Goal: Entertainment & Leisure: Consume media (video, audio)

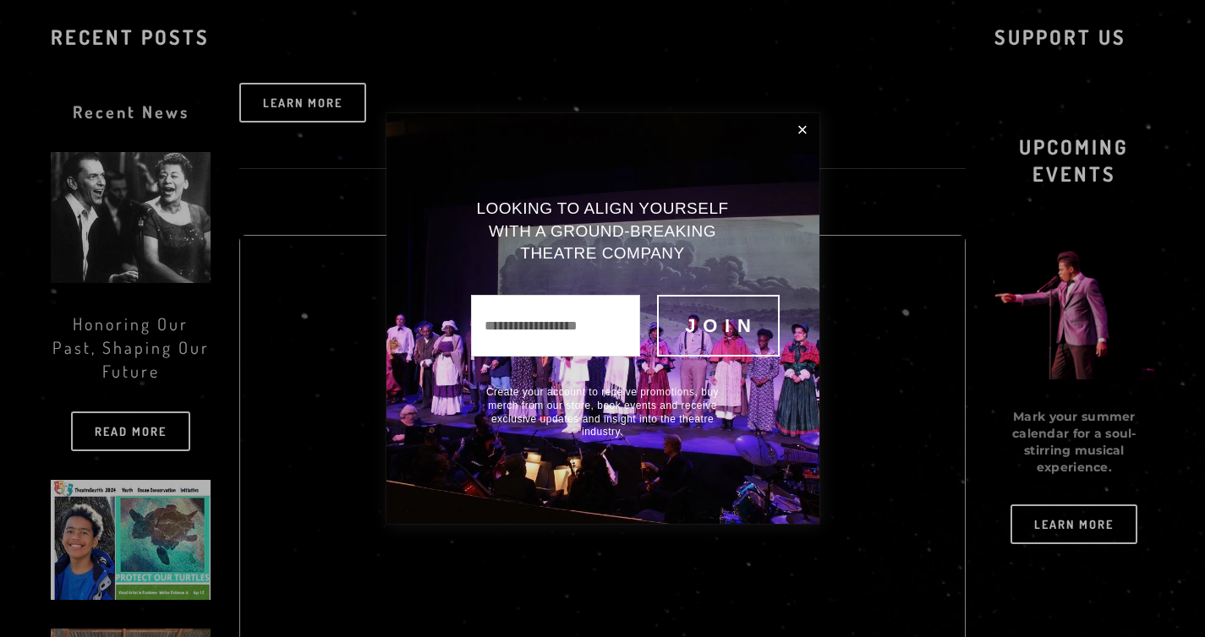
scroll to position [943, 0]
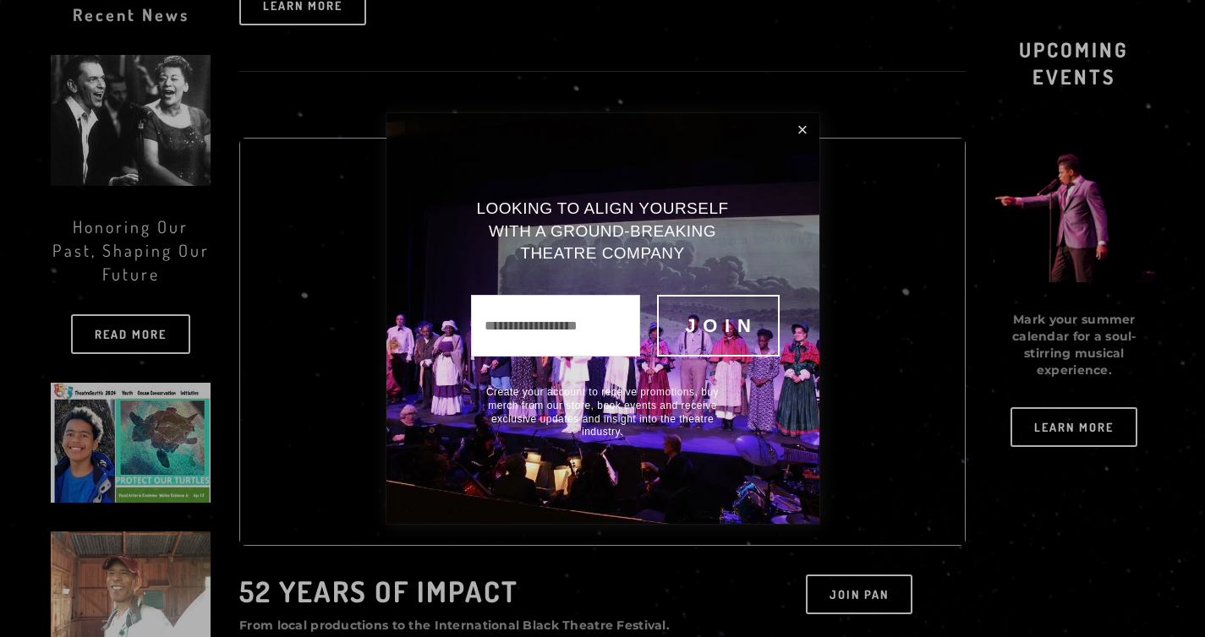
click at [796, 127] on link "Close" at bounding box center [803, 130] width 28 height 29
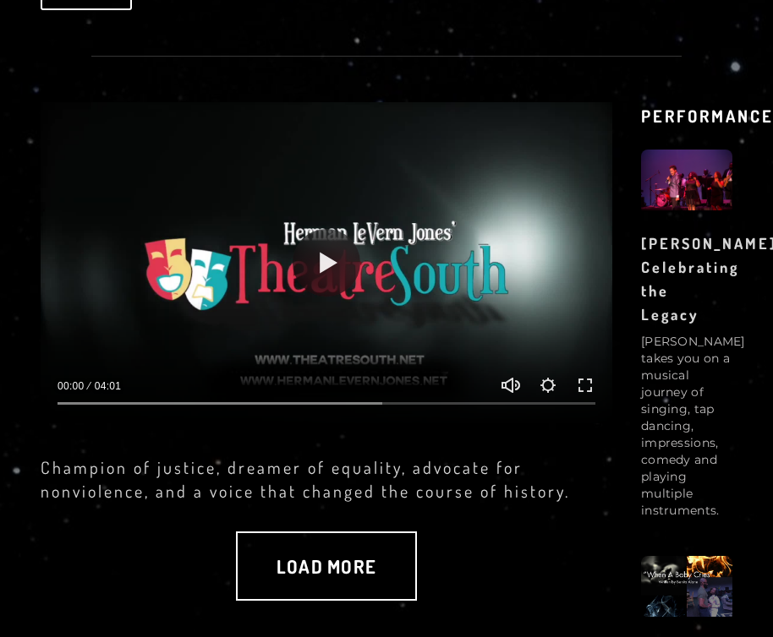
scroll to position [2565, 0]
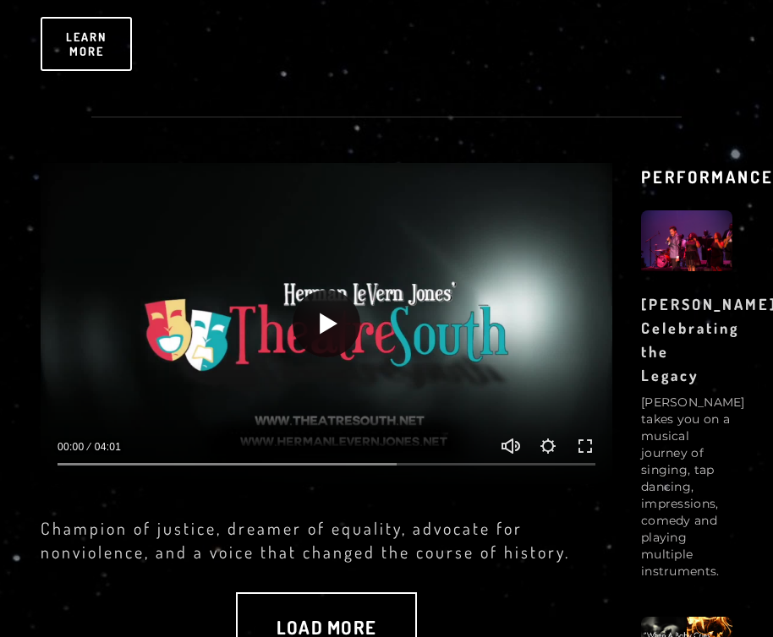
click at [343, 304] on button "Play" at bounding box center [327, 324] width 68 height 68
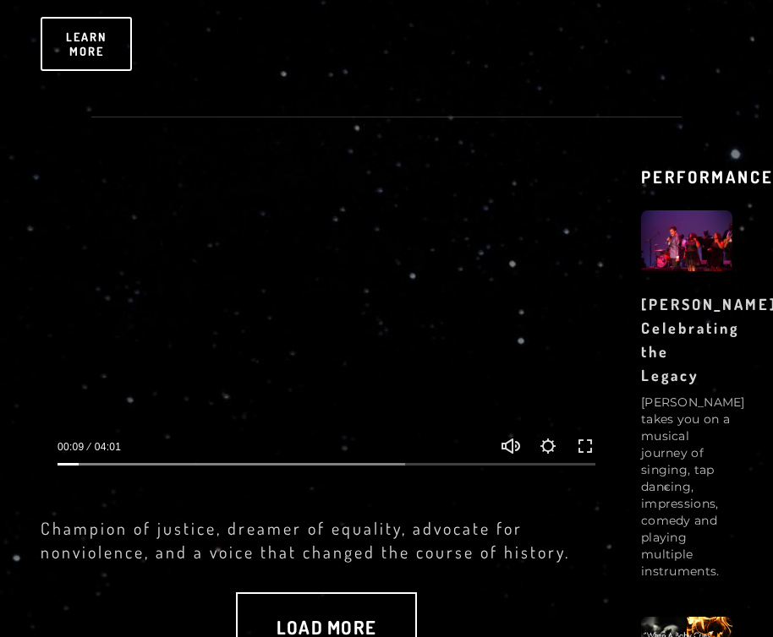
click at [318, 310] on button "Play" at bounding box center [327, 324] width 68 height 68
click at [576, 436] on button "Exit fullscreen Enter fullscreen" at bounding box center [585, 446] width 20 height 20
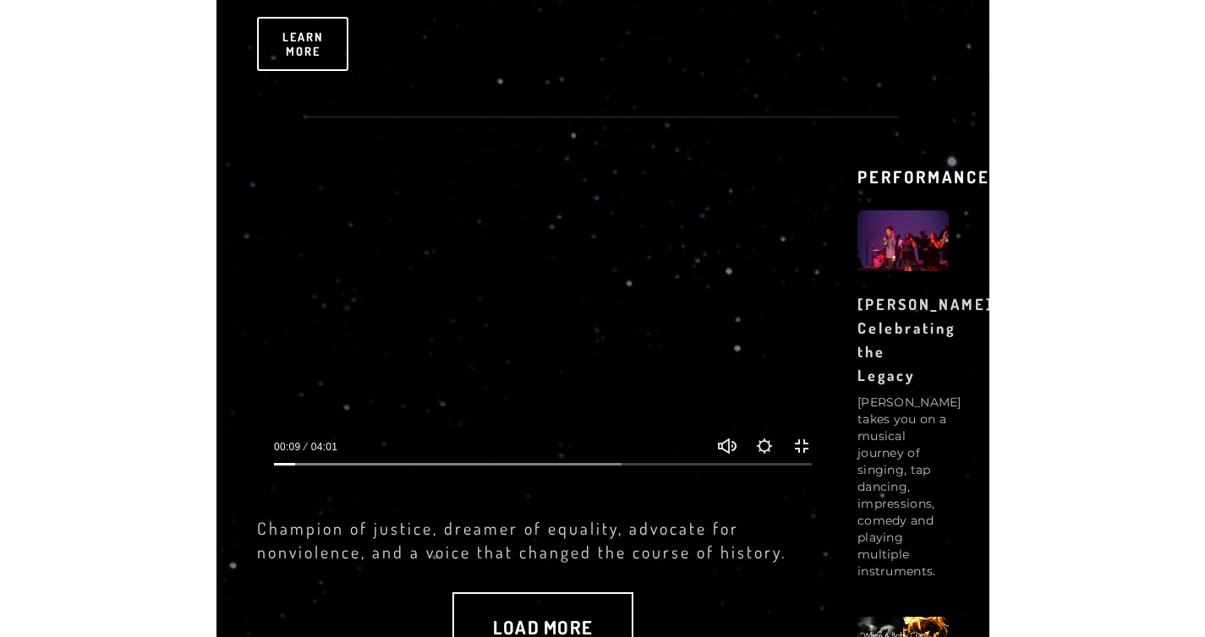
scroll to position [2550, 0]
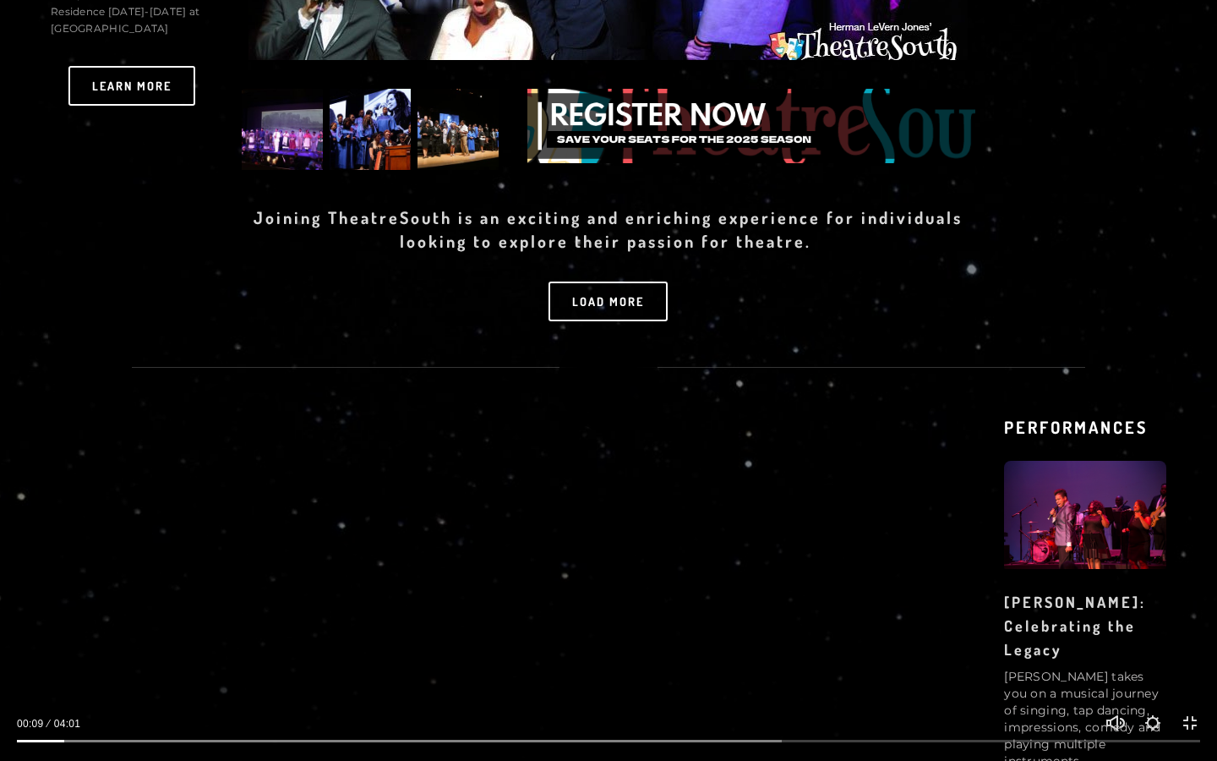
click at [638, 395] on button "Play" at bounding box center [608, 380] width 101 height 101
click at [25, 624] on input "Seek" at bounding box center [609, 741] width 1184 height 12
click at [606, 397] on button "Play" at bounding box center [608, 380] width 101 height 101
click at [1039, 320] on div at bounding box center [608, 380] width 1217 height 761
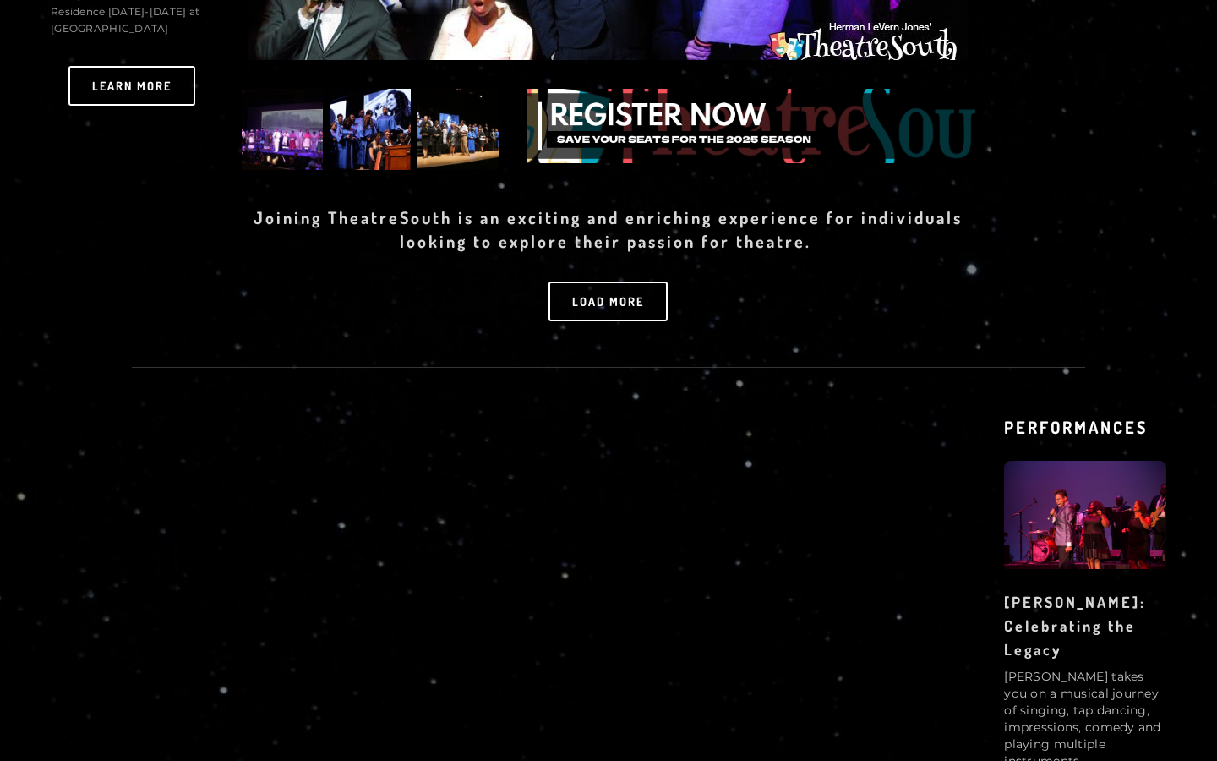
click at [1039, 320] on div at bounding box center [608, 380] width 1217 height 761
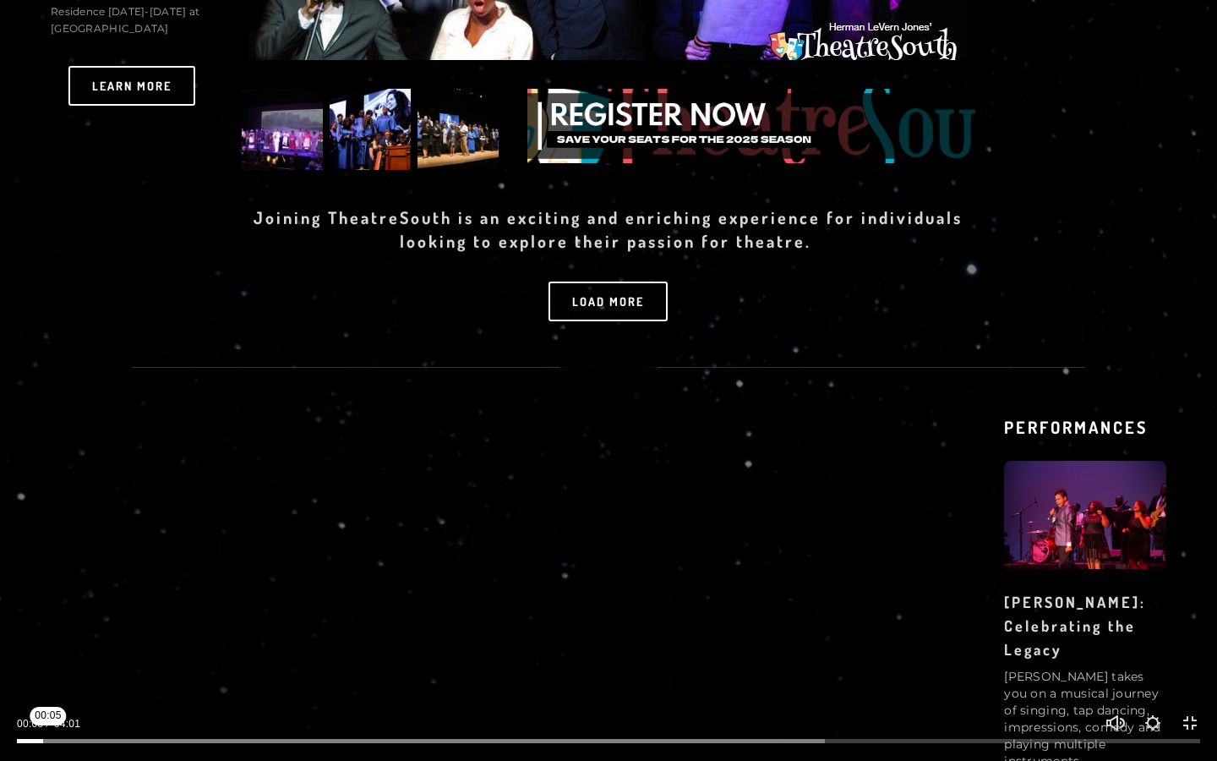
click at [48, 624] on input "Seek" at bounding box center [609, 741] width 1184 height 12
click at [1195, 624] on button "Exit fullscreen Enter fullscreen" at bounding box center [1190, 723] width 20 height 20
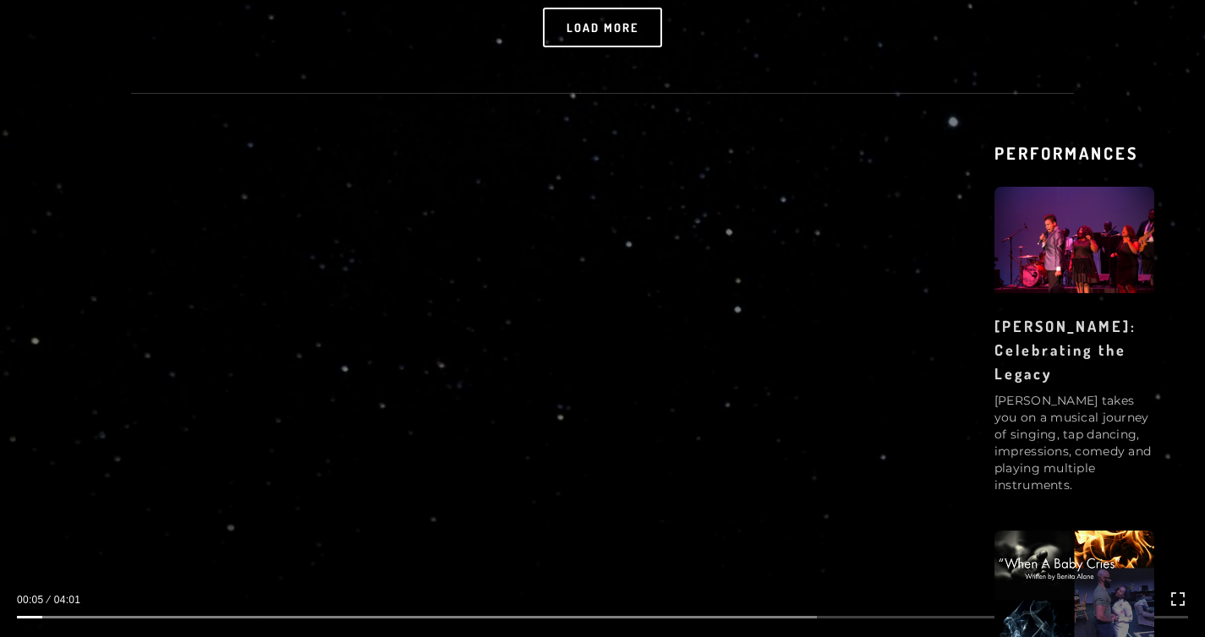
scroll to position [2748, 0]
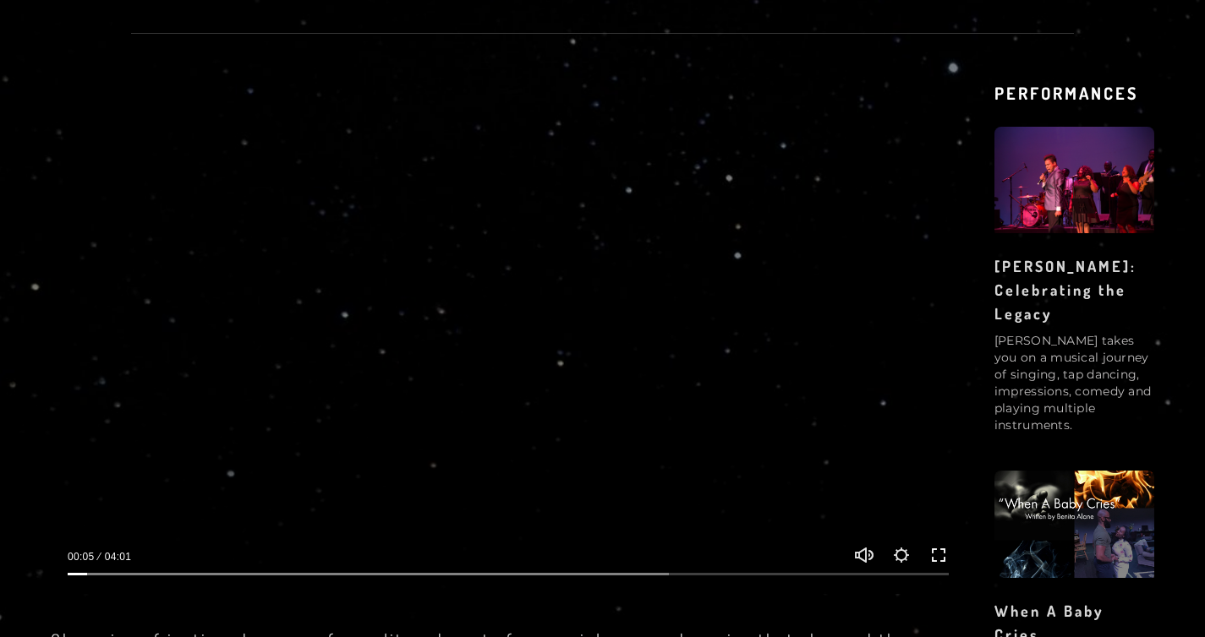
click at [935, 554] on button "Exit fullscreen Enter fullscreen" at bounding box center [938, 555] width 20 height 20
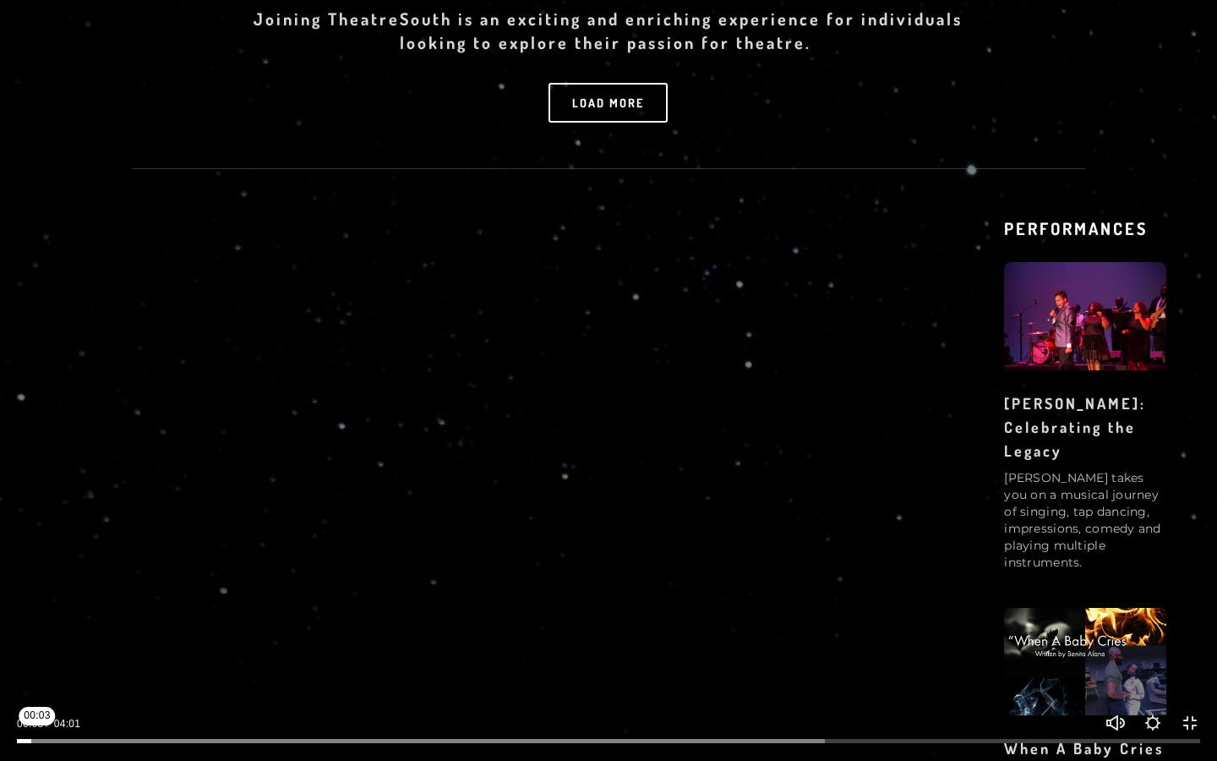
click at [37, 624] on input "Seek" at bounding box center [609, 741] width 1184 height 12
click at [435, 472] on div at bounding box center [608, 380] width 1217 height 761
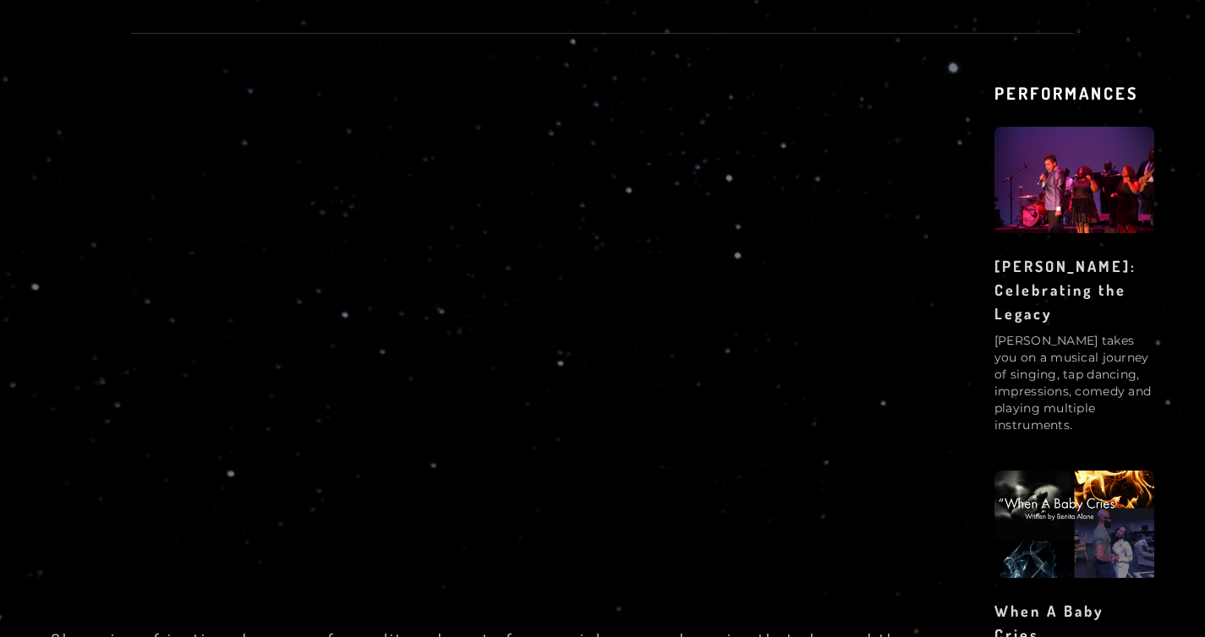
type input "****"
